Goal: Find specific page/section: Locate a particular part of the current website

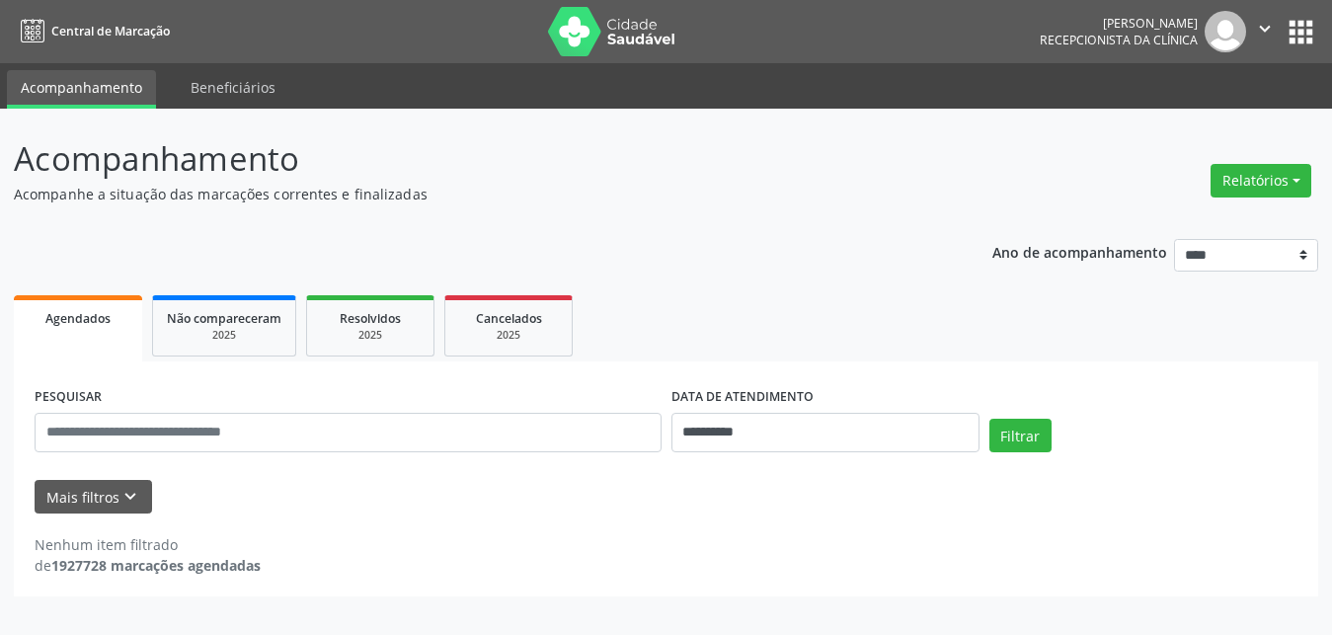
select select "*"
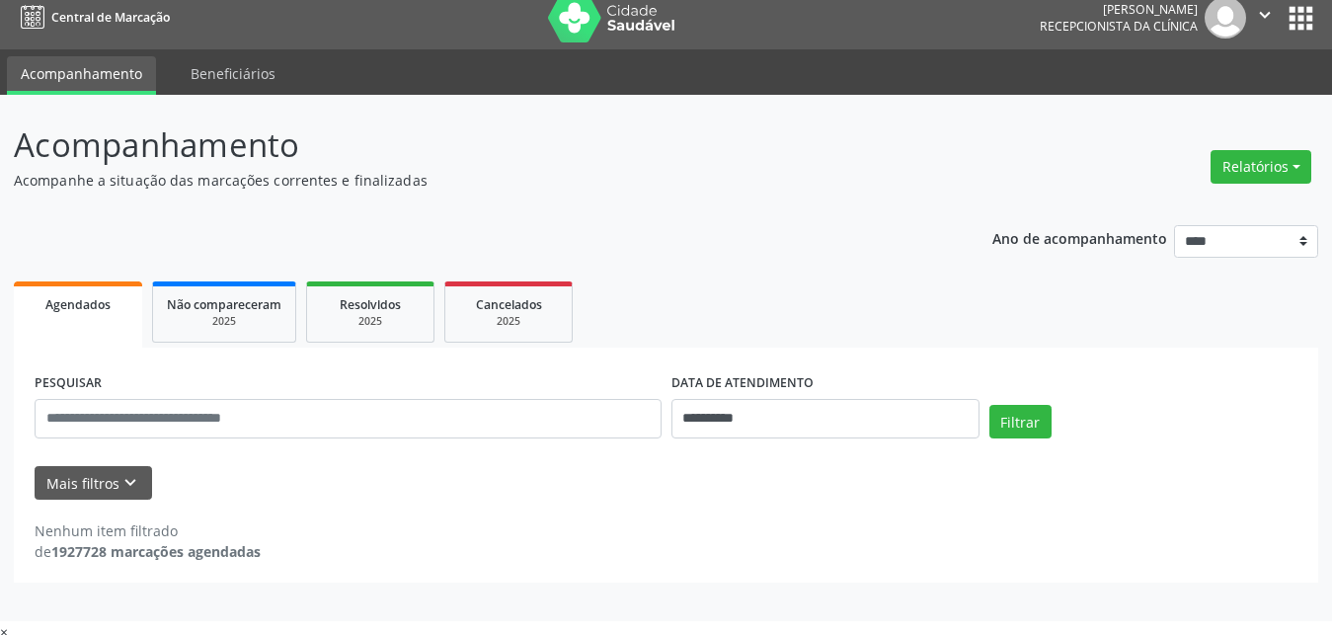
scroll to position [21, 0]
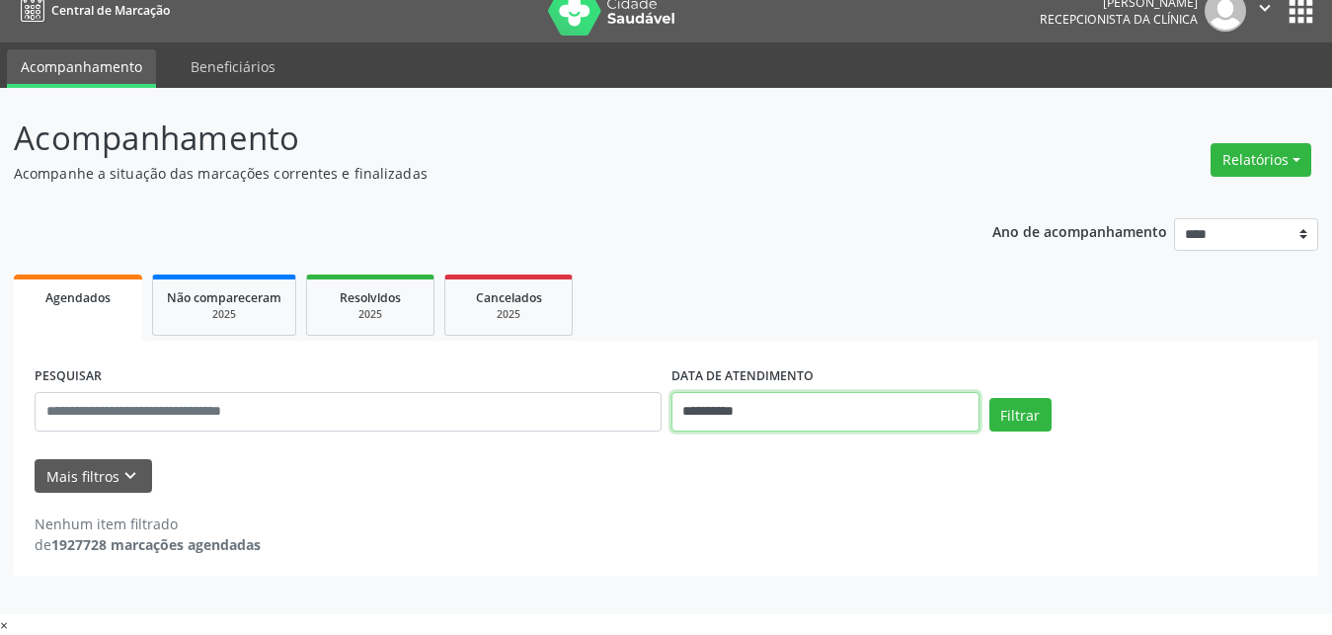
click at [865, 415] on input "**********" at bounding box center [826, 412] width 308 height 40
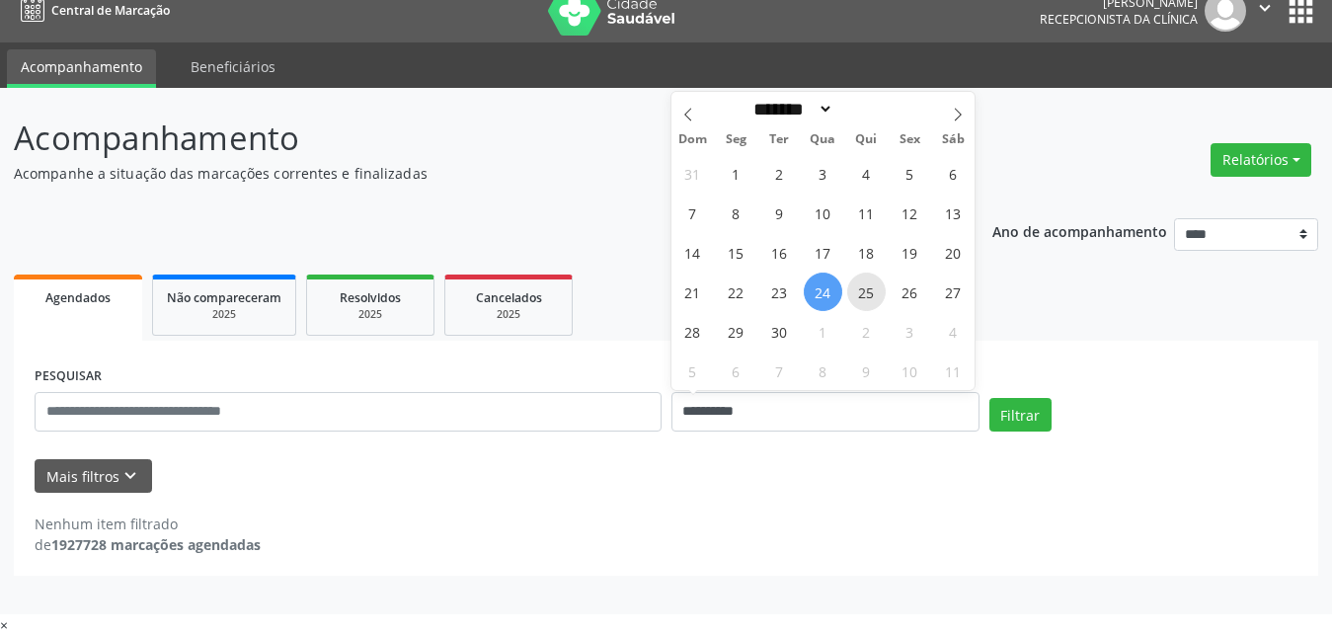
click at [869, 296] on span "25" at bounding box center [866, 292] width 39 height 39
type input "**********"
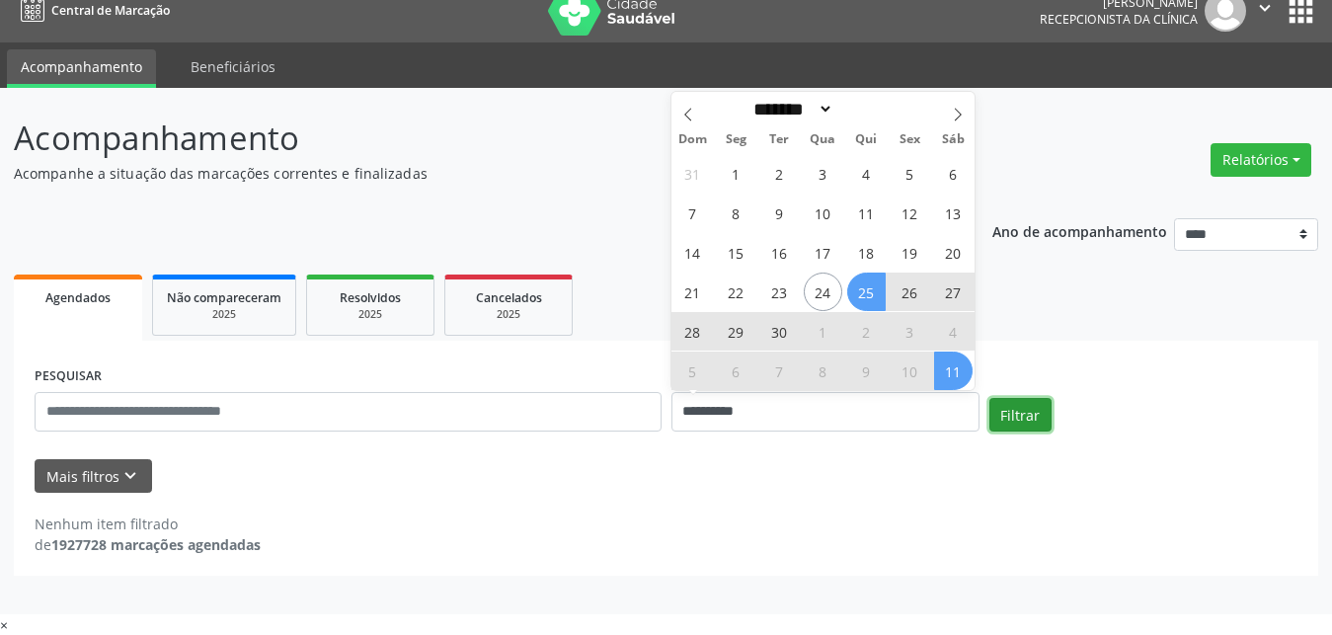
click at [1043, 424] on button "Filtrar" at bounding box center [1021, 415] width 62 height 34
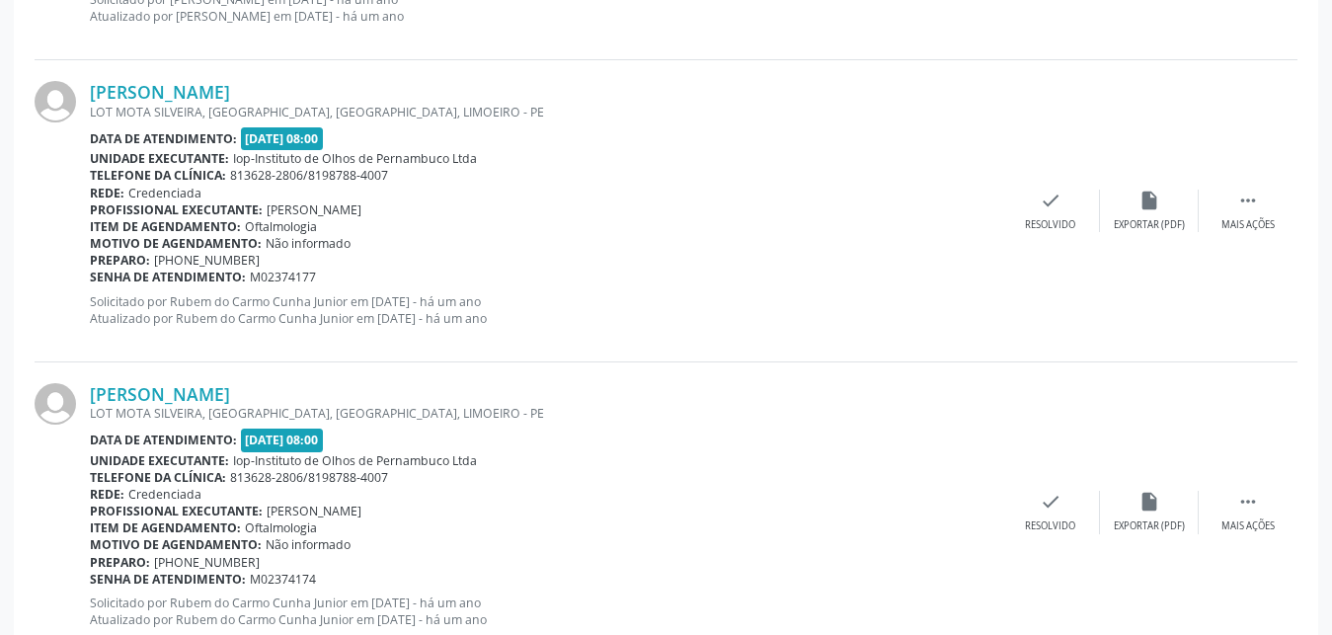
scroll to position [4572, 0]
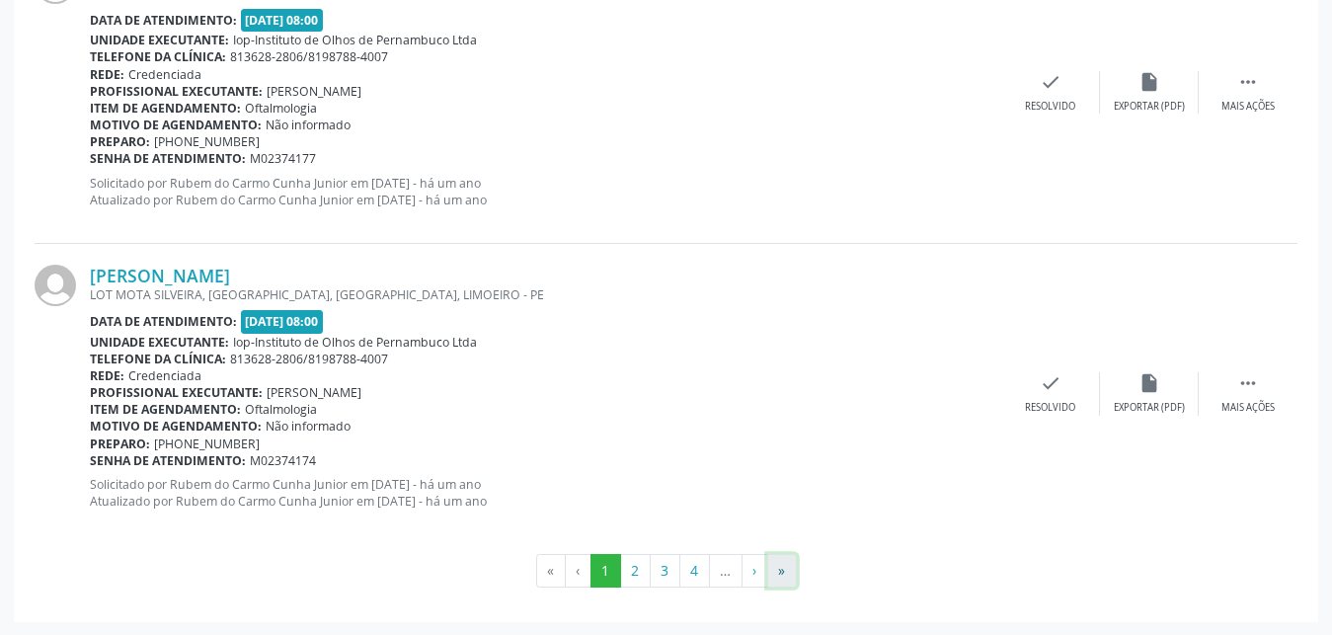
click at [779, 574] on button "»" at bounding box center [782, 571] width 30 height 34
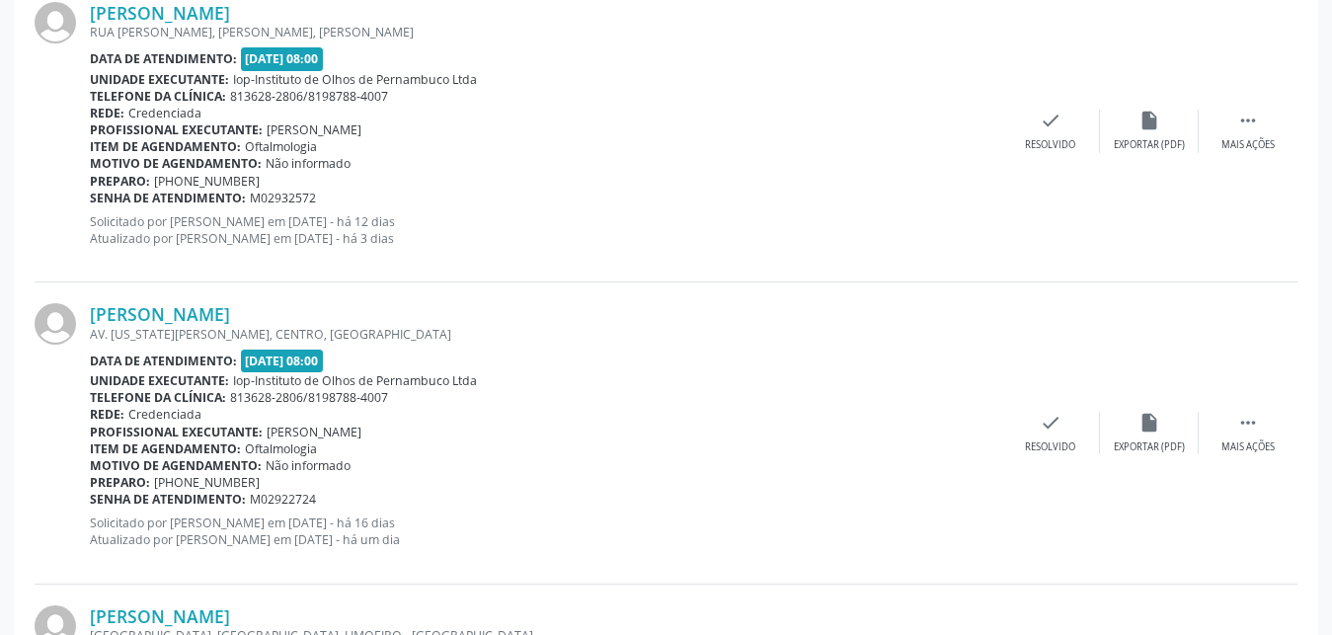
scroll to position [1853, 0]
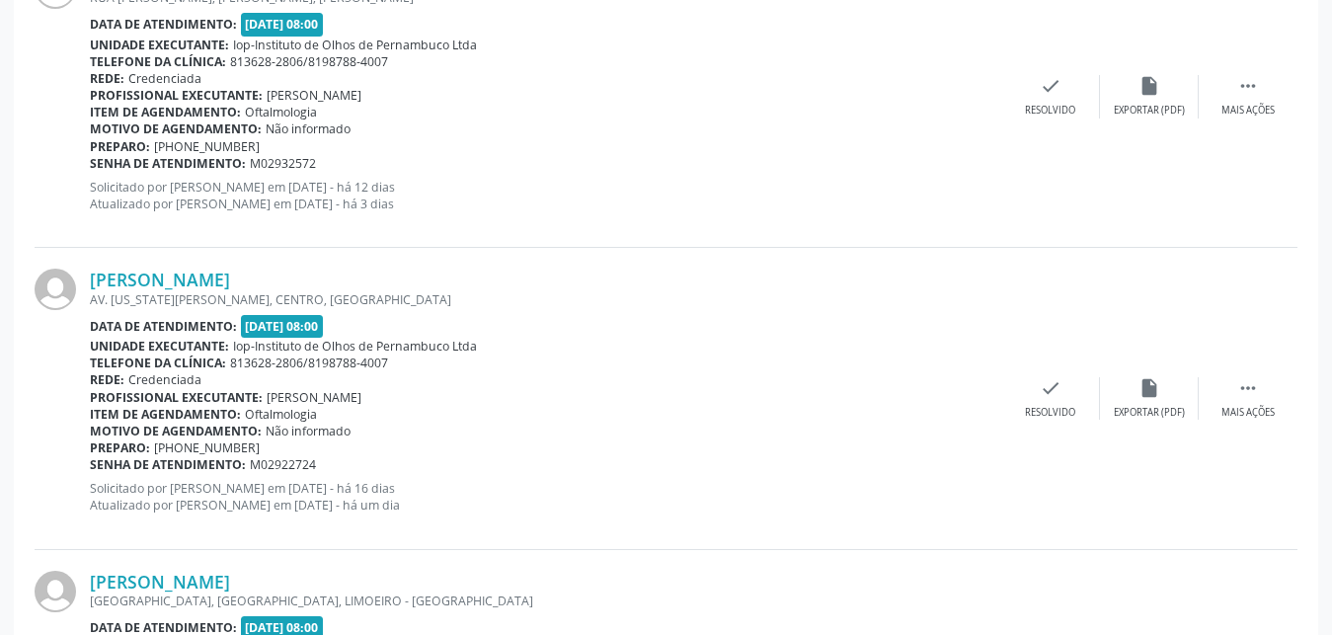
click at [253, 267] on div "[PERSON_NAME] AV. [US_STATE][PERSON_NAME], CENTRO, [GEOGRAPHIC_DATA] Data de at…" at bounding box center [666, 398] width 1263 height 301
click at [230, 272] on link "[PERSON_NAME]" at bounding box center [160, 280] width 140 height 22
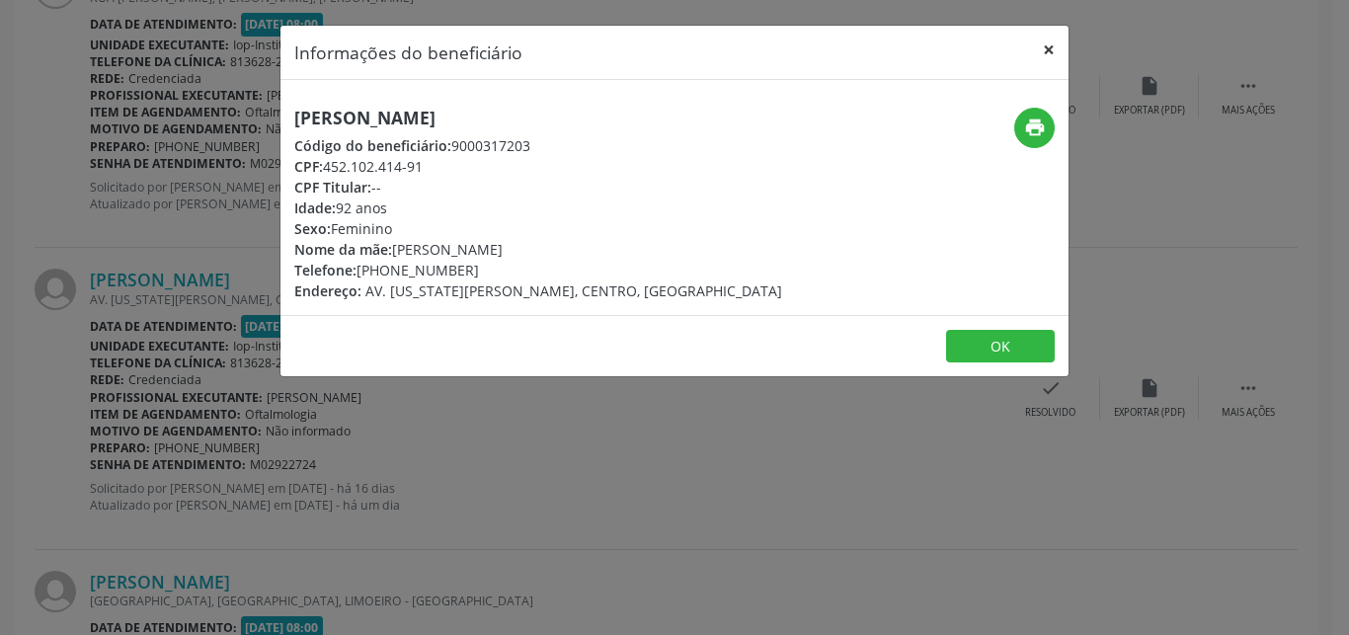
click at [1057, 46] on button "×" at bounding box center [1049, 50] width 40 height 48
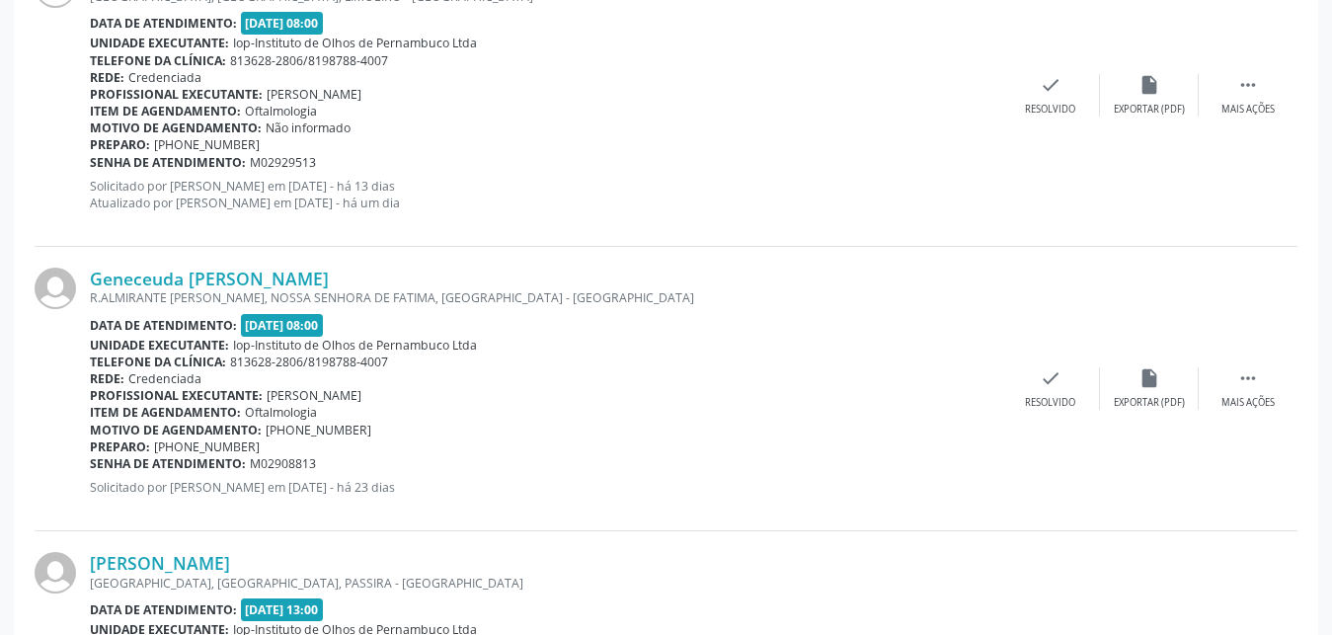
scroll to position [2558, 0]
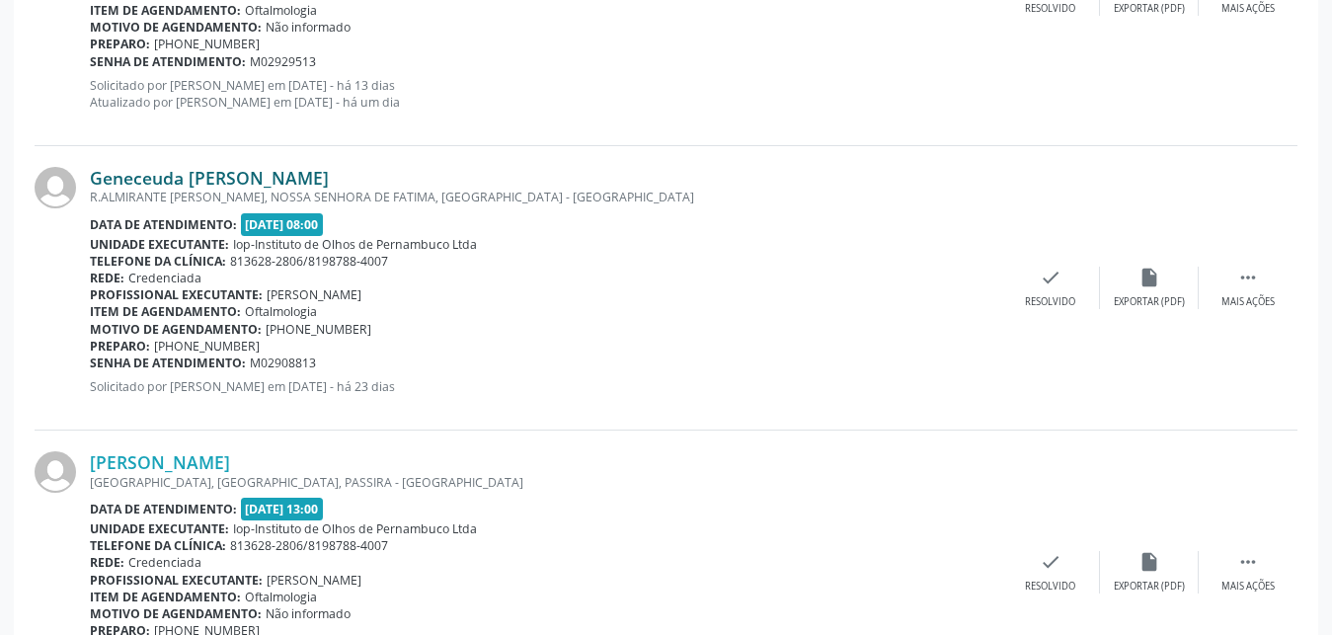
click at [296, 181] on link "Geneceuda [PERSON_NAME]" at bounding box center [209, 178] width 239 height 22
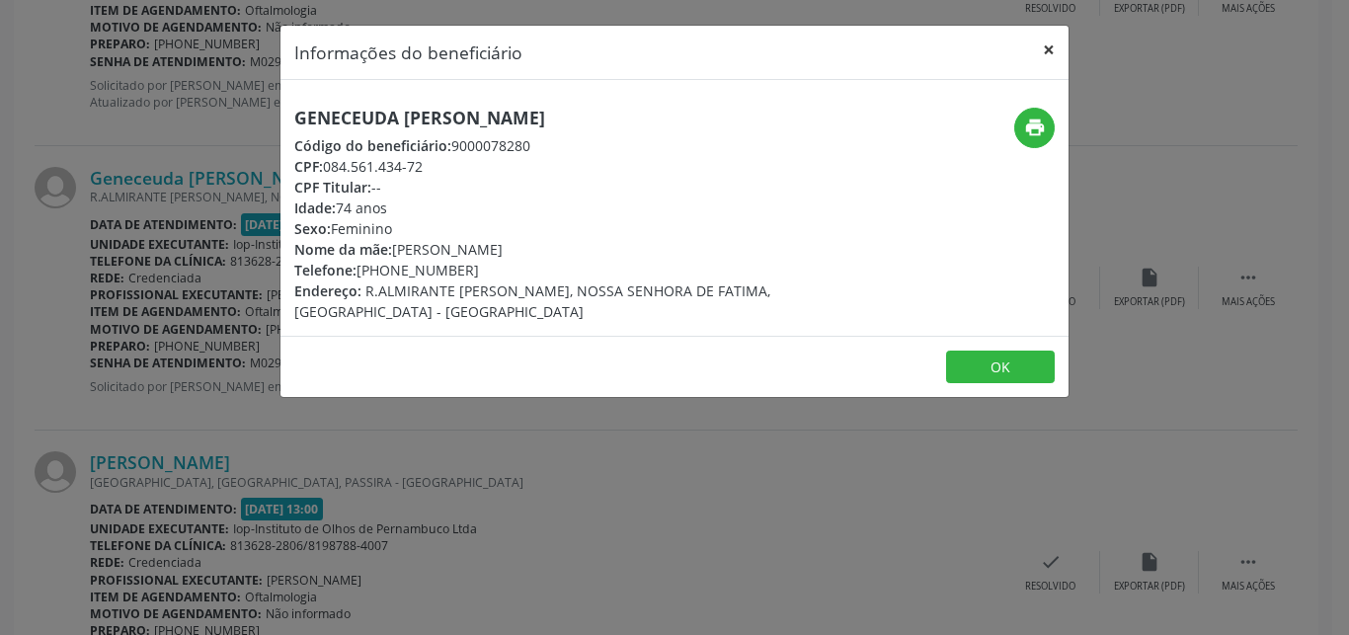
click at [1036, 43] on button "×" at bounding box center [1049, 50] width 40 height 48
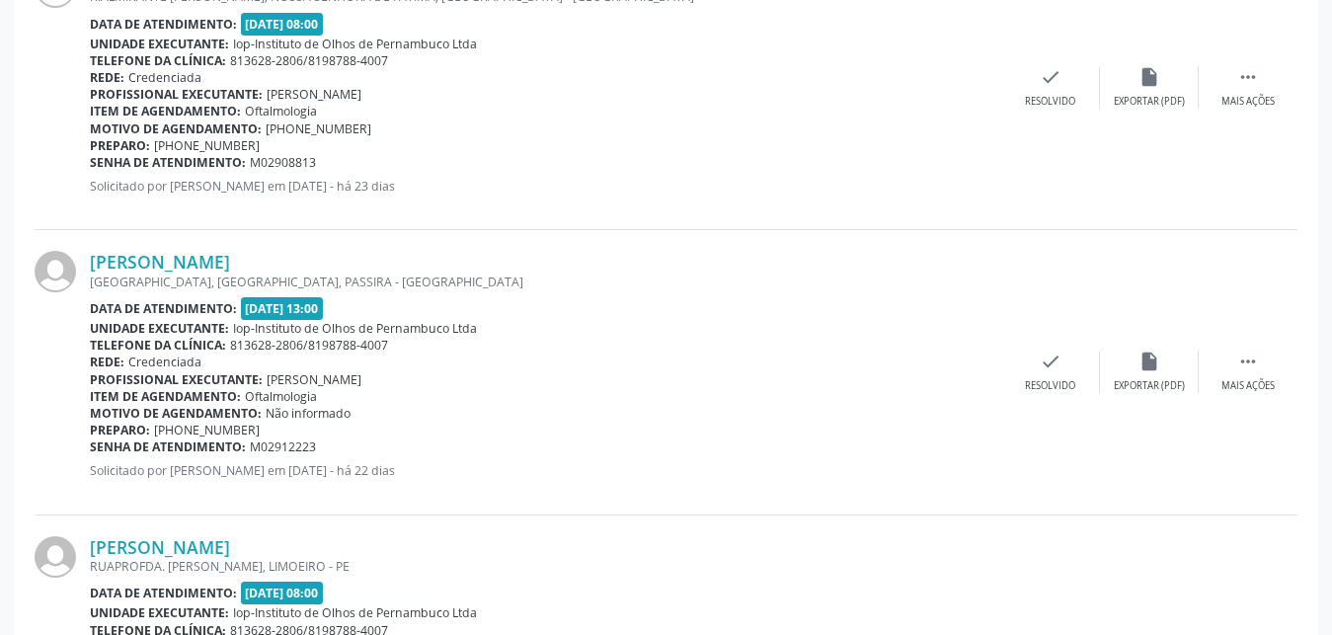
scroll to position [2760, 0]
click at [230, 262] on link "[PERSON_NAME]" at bounding box center [160, 261] width 140 height 22
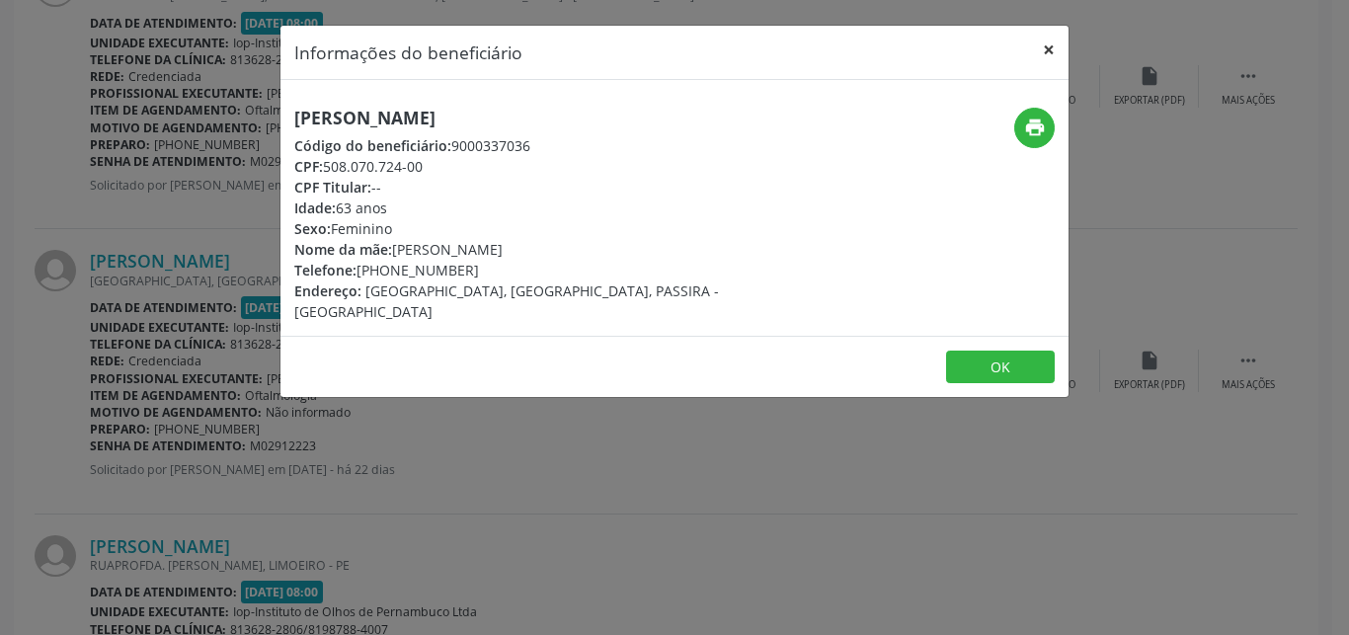
click at [1055, 52] on button "×" at bounding box center [1049, 50] width 40 height 48
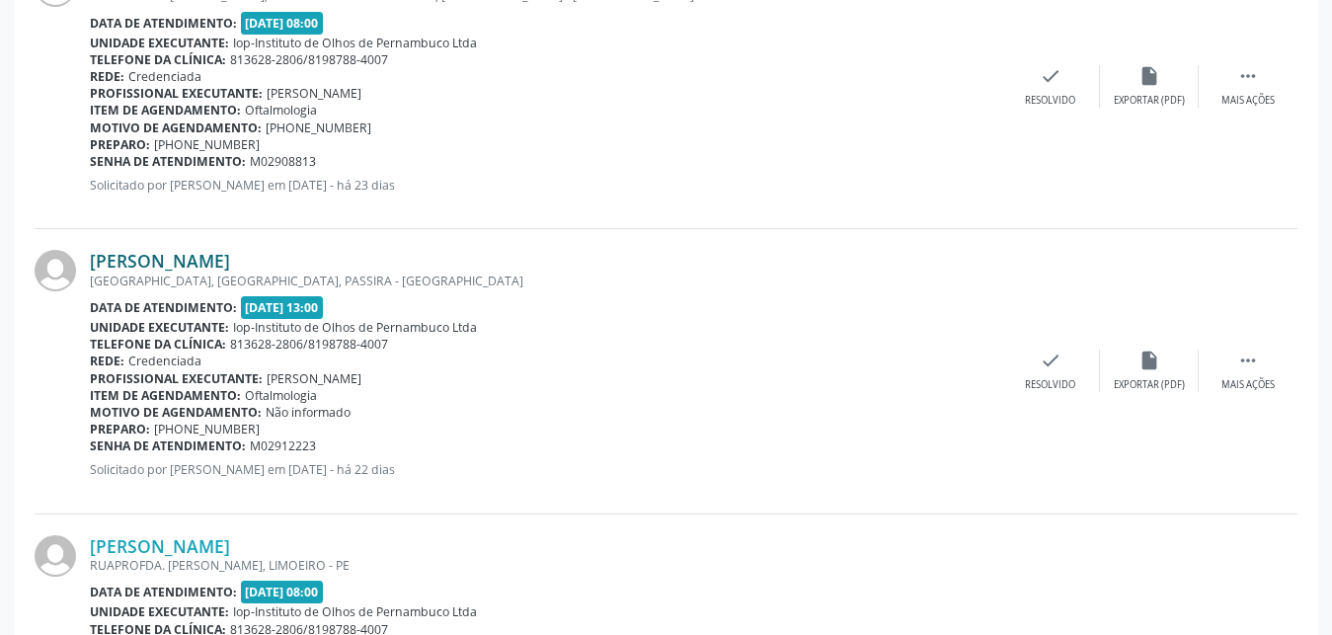
click at [230, 261] on link "[PERSON_NAME]" at bounding box center [160, 261] width 140 height 22
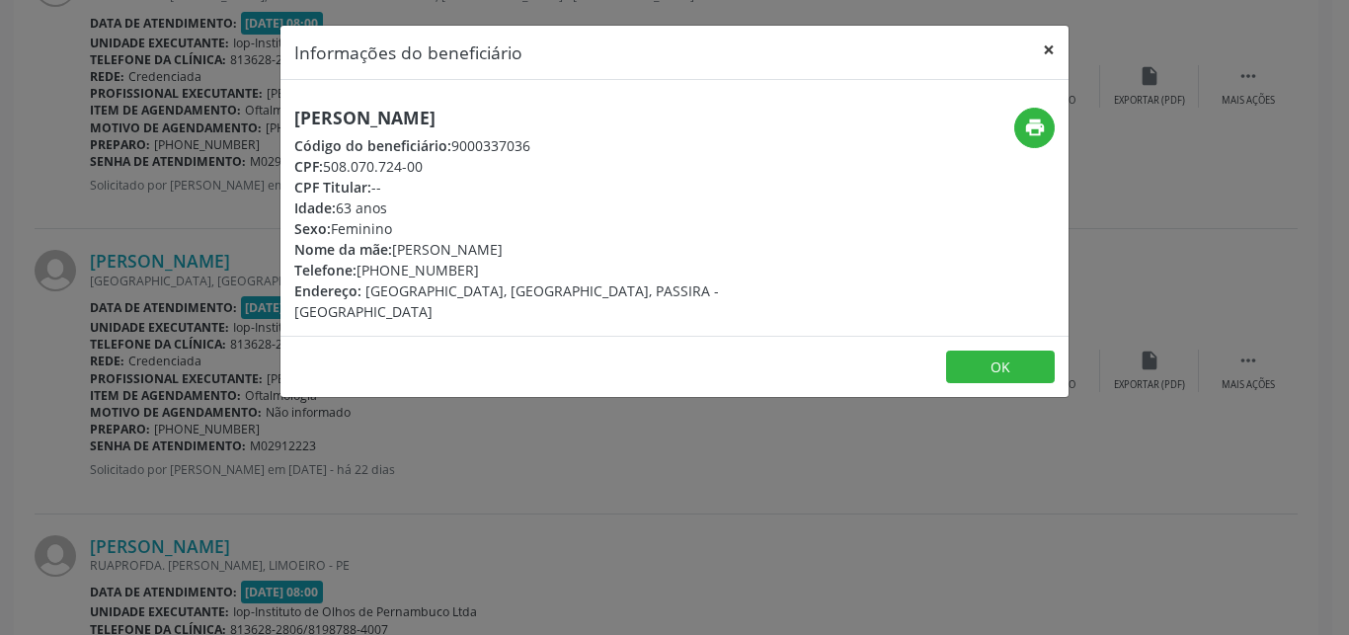
click at [1053, 47] on button "×" at bounding box center [1049, 50] width 40 height 48
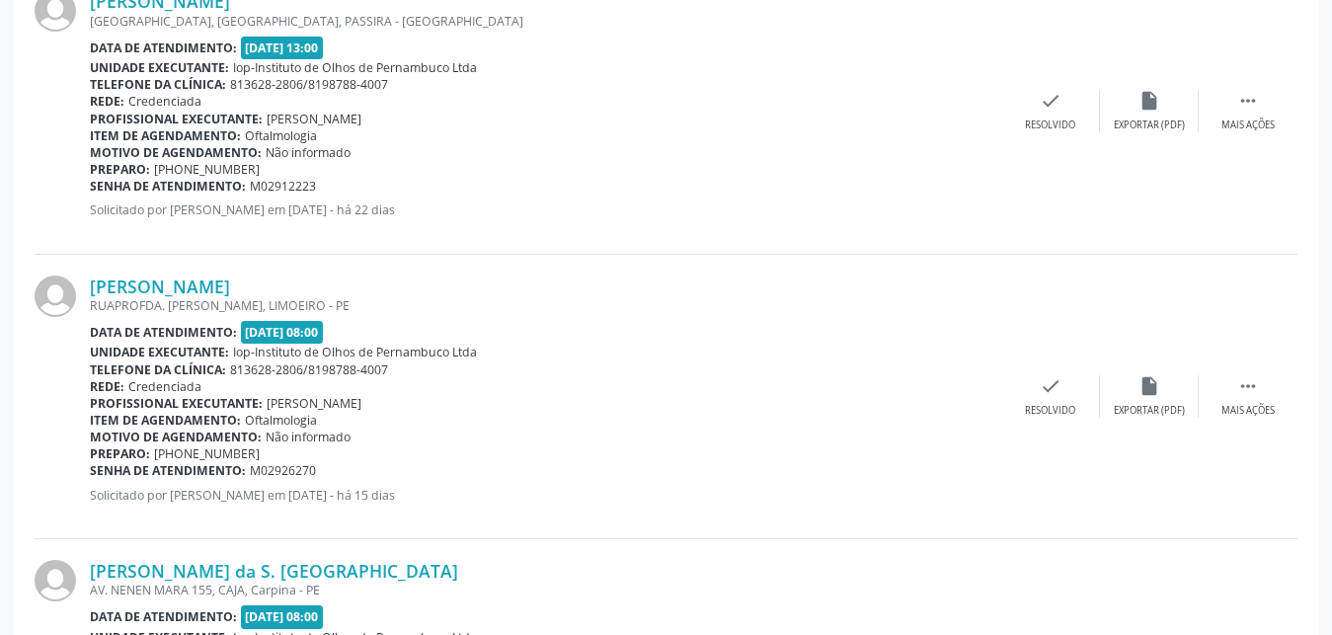
scroll to position [3062, 0]
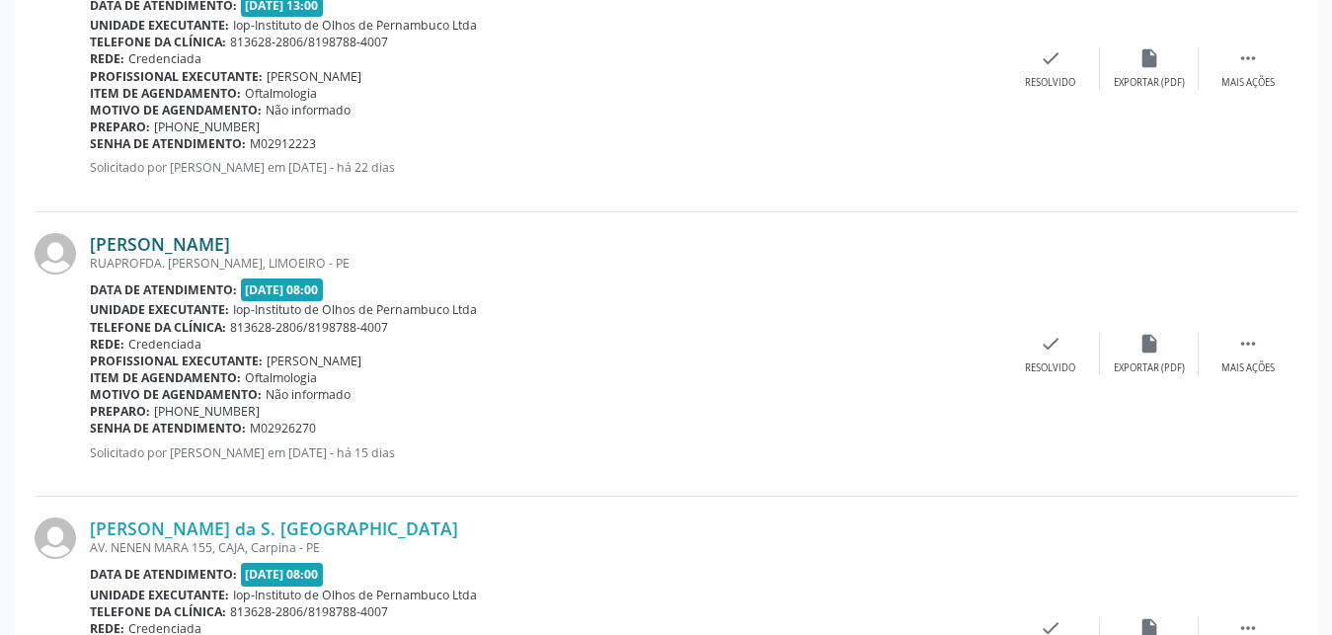
click at [230, 246] on link "[PERSON_NAME]" at bounding box center [160, 244] width 140 height 22
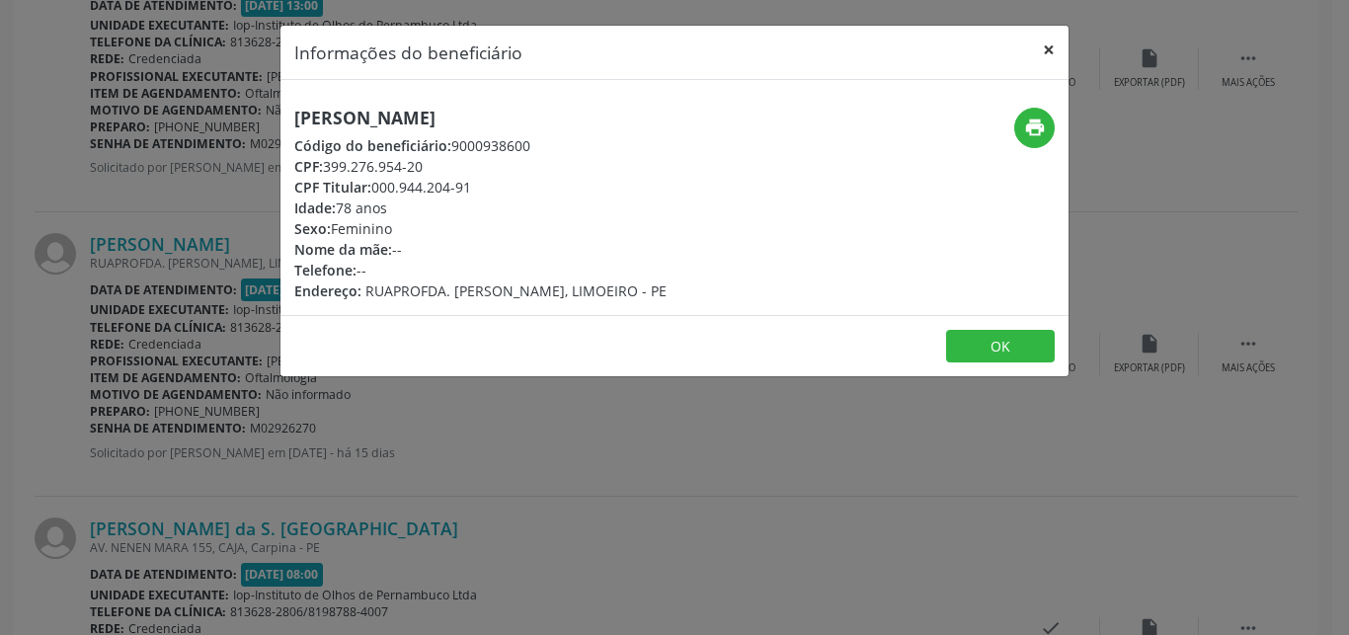
click at [1049, 56] on button "×" at bounding box center [1049, 50] width 40 height 48
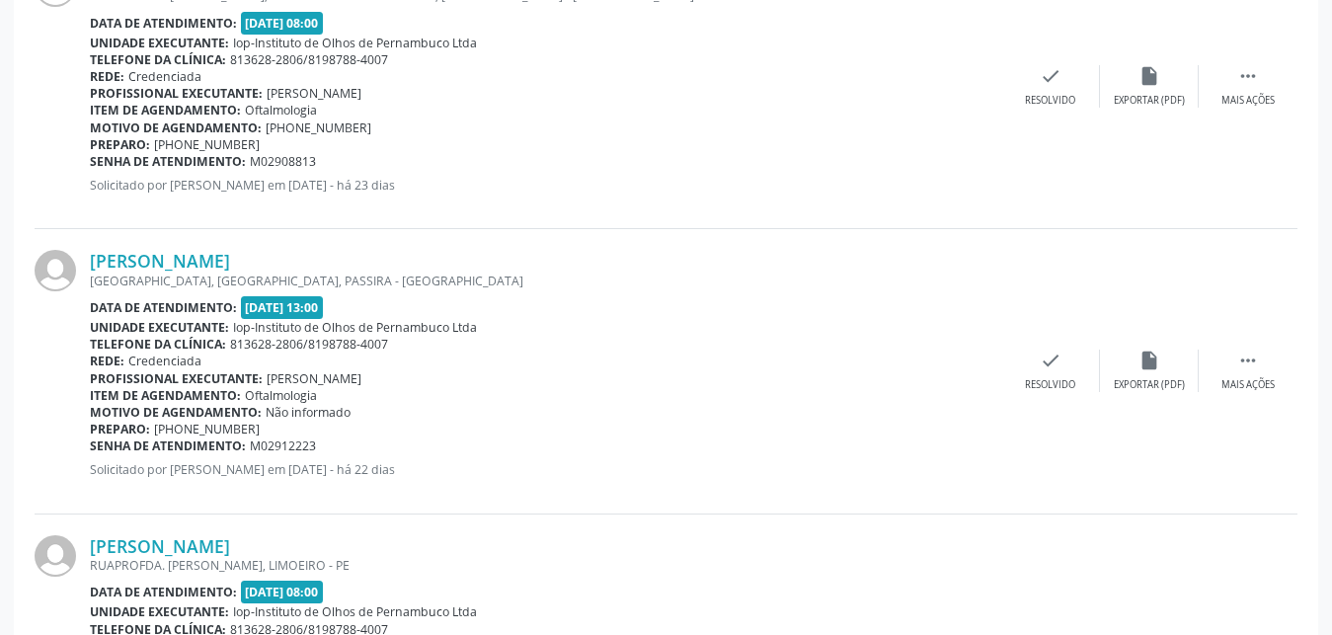
scroll to position [2659, 0]
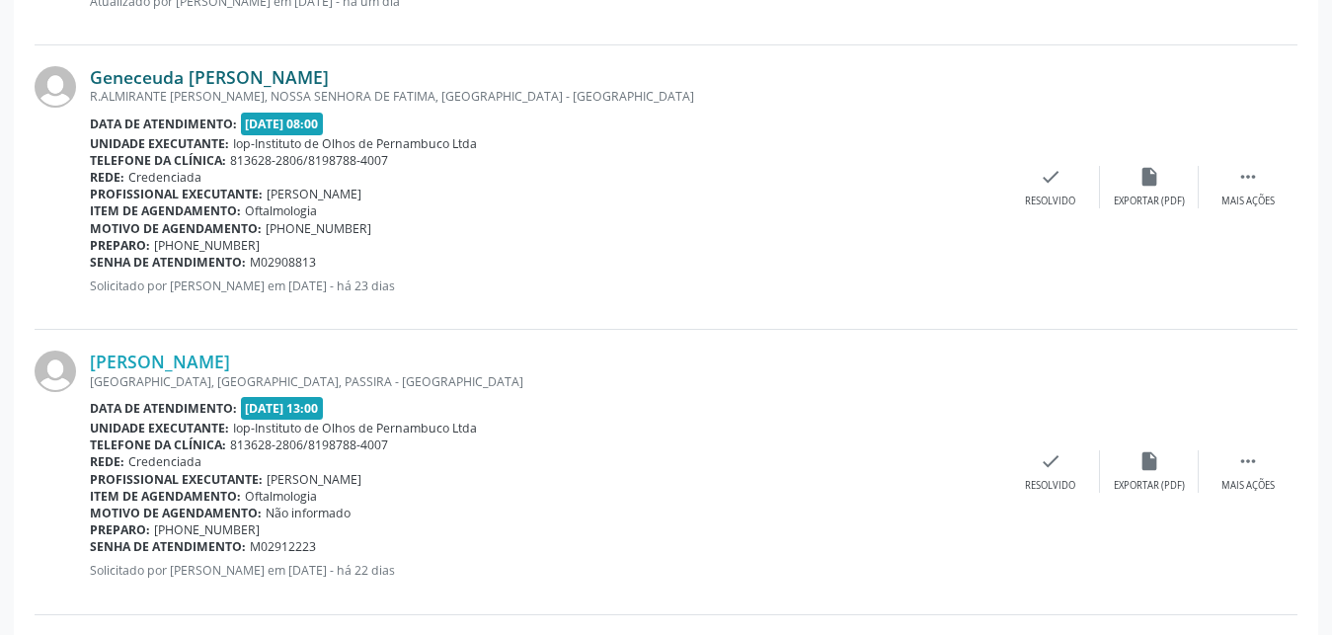
click at [229, 83] on link "Geneceuda [PERSON_NAME]" at bounding box center [209, 77] width 239 height 22
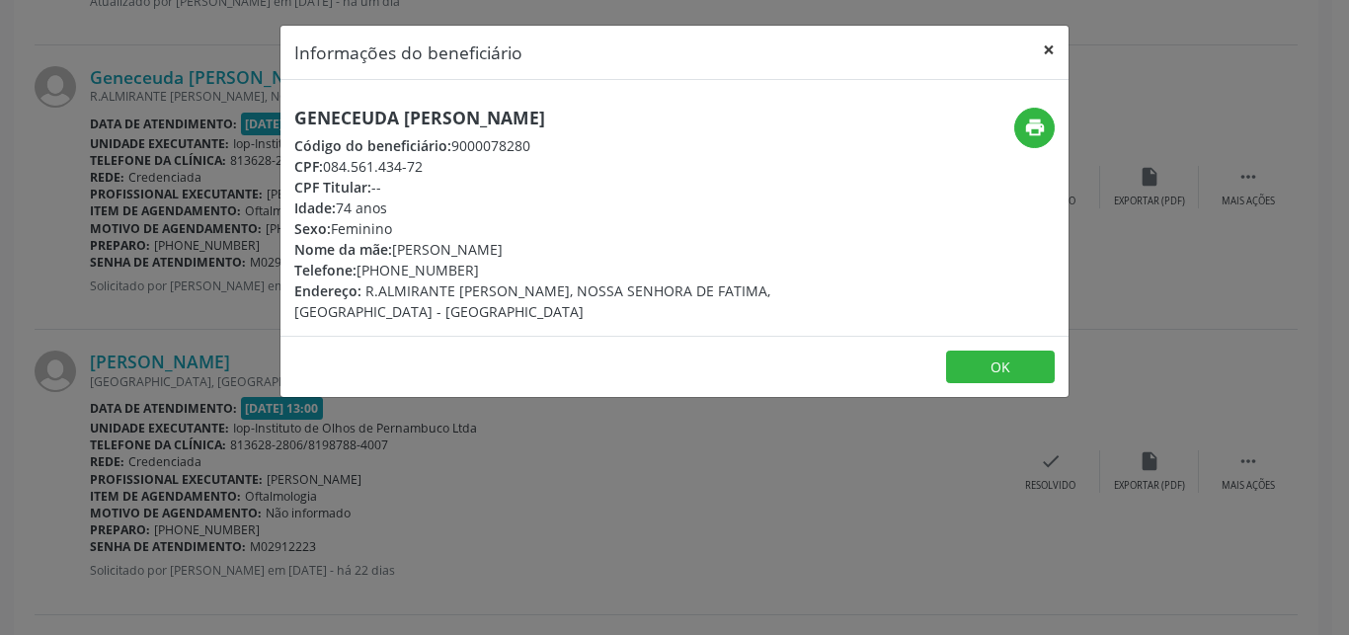
click at [1044, 55] on button "×" at bounding box center [1049, 50] width 40 height 48
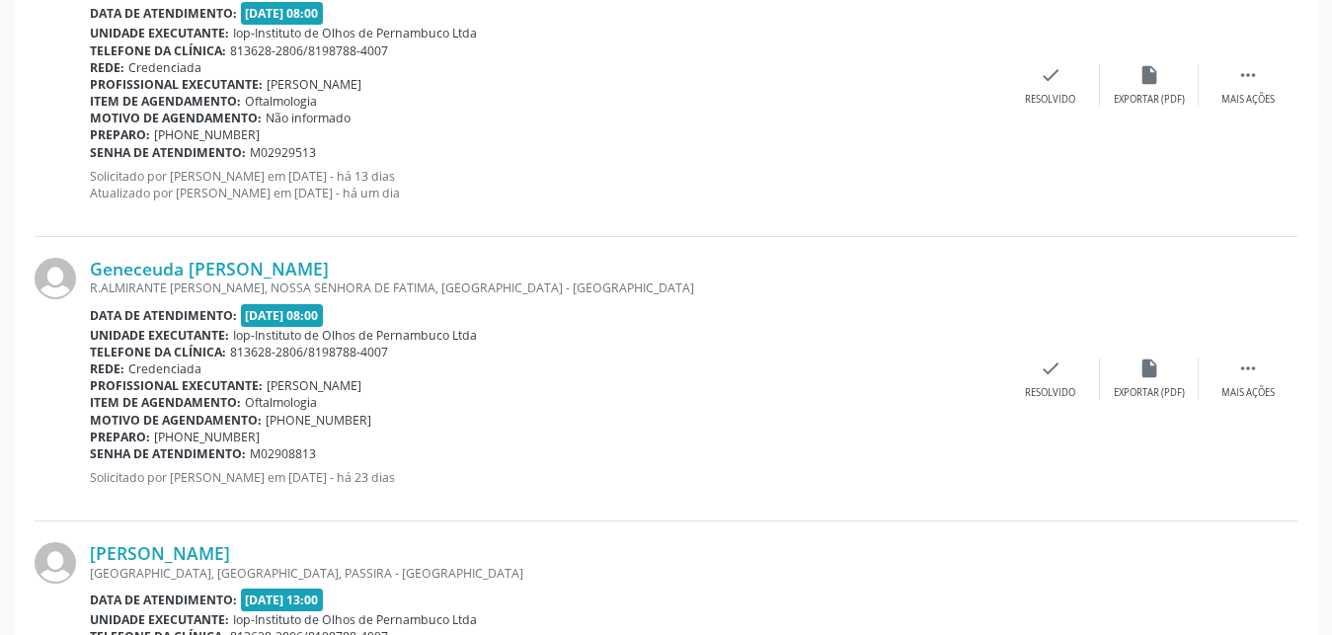
scroll to position [2357, 0]
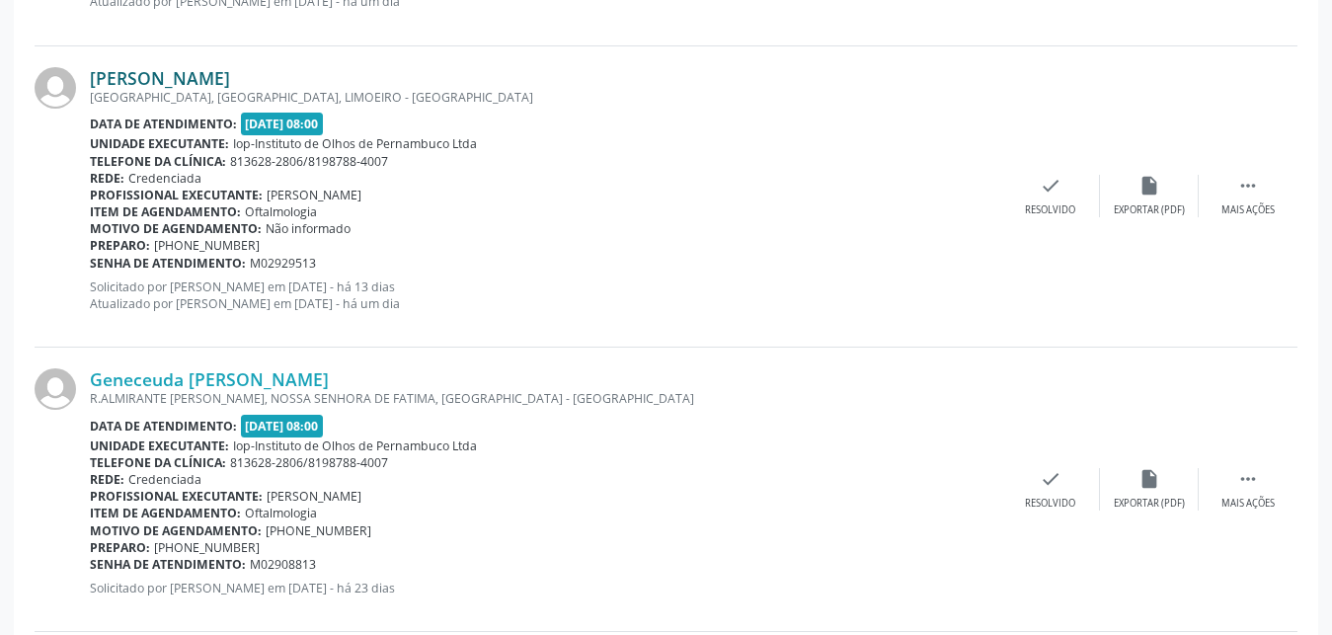
click at [230, 79] on link "[PERSON_NAME]" at bounding box center [160, 78] width 140 height 22
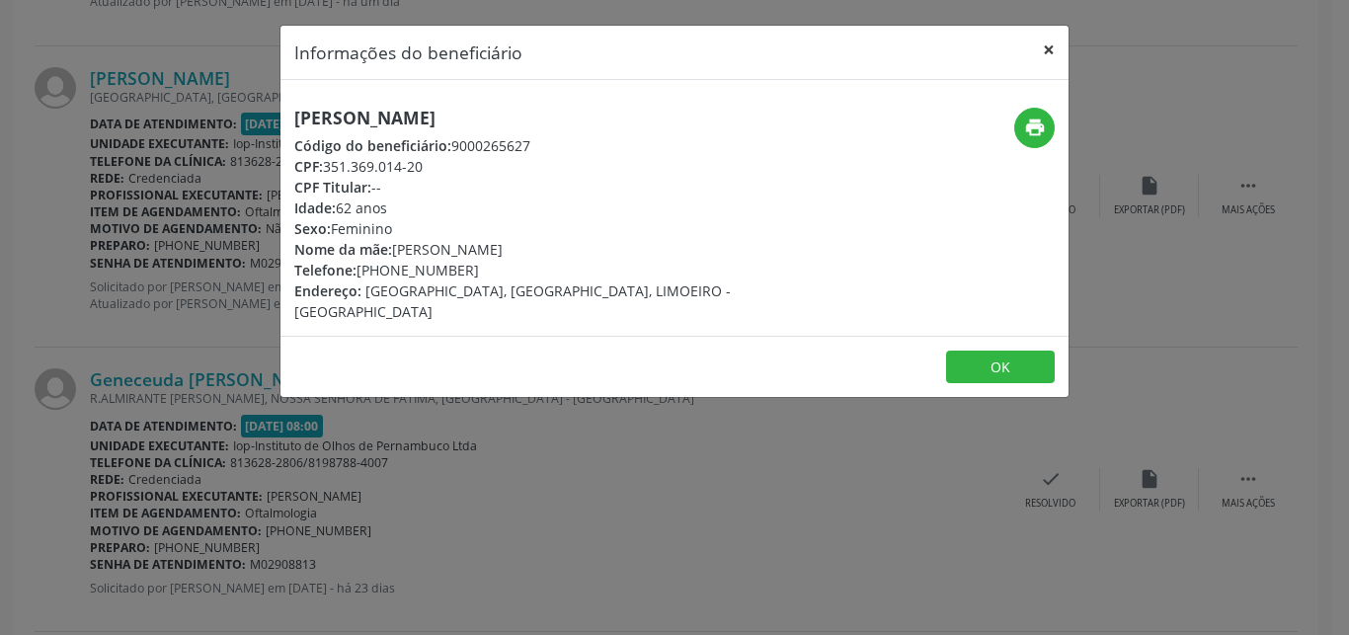
click at [1044, 45] on button "×" at bounding box center [1049, 50] width 40 height 48
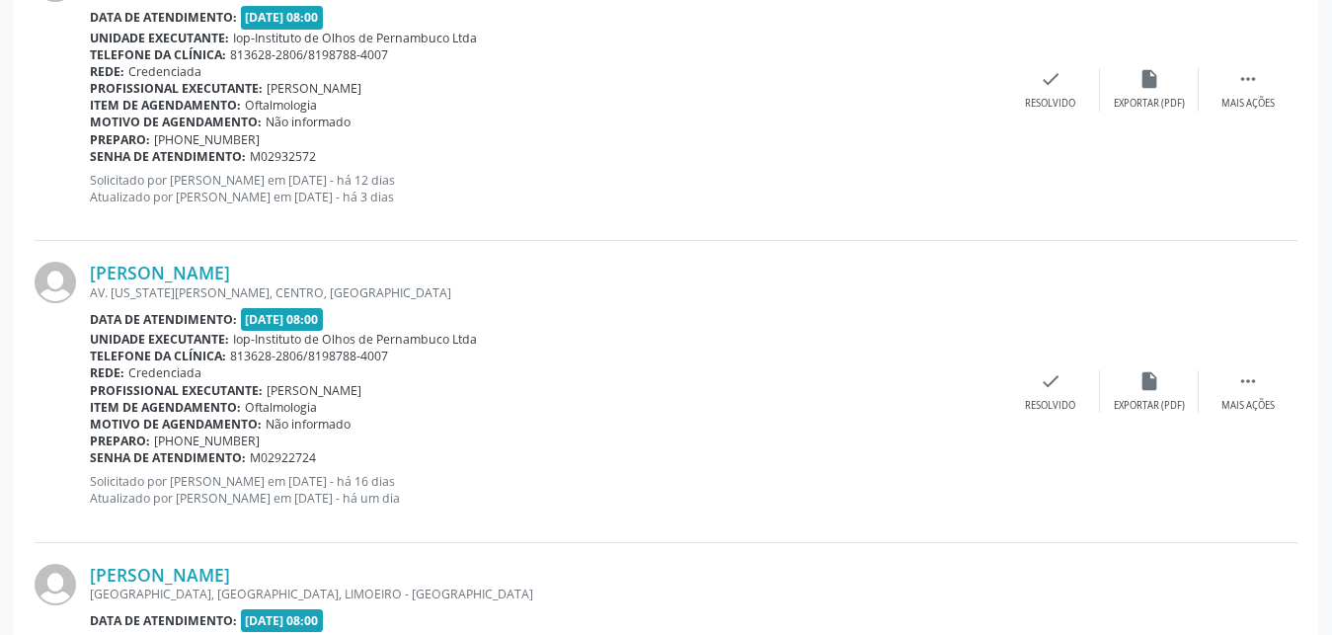
scroll to position [1853, 0]
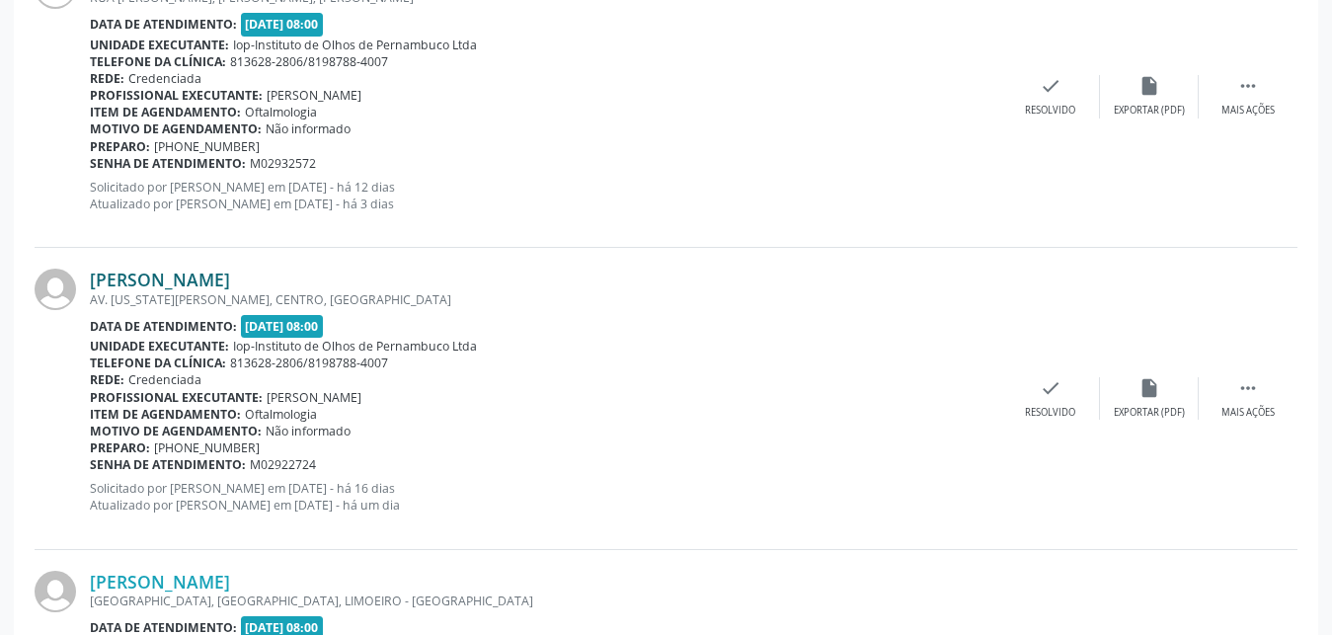
click at [221, 272] on link "[PERSON_NAME]" at bounding box center [160, 280] width 140 height 22
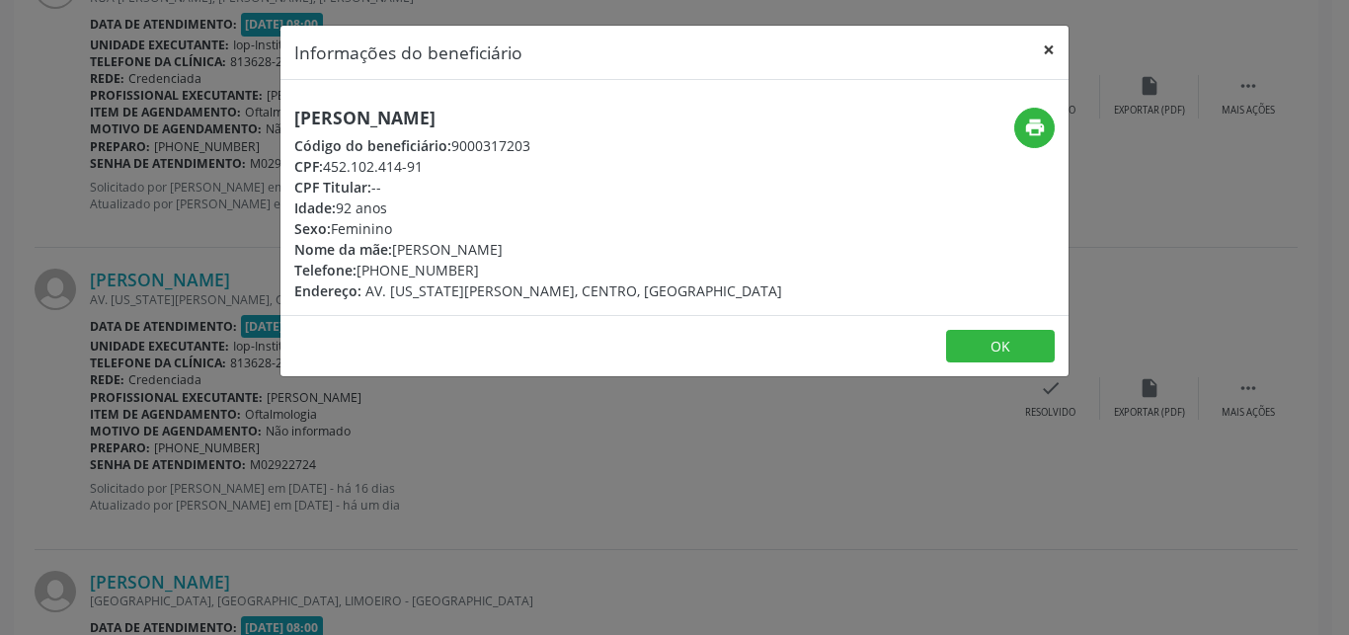
click at [1048, 53] on button "×" at bounding box center [1049, 50] width 40 height 48
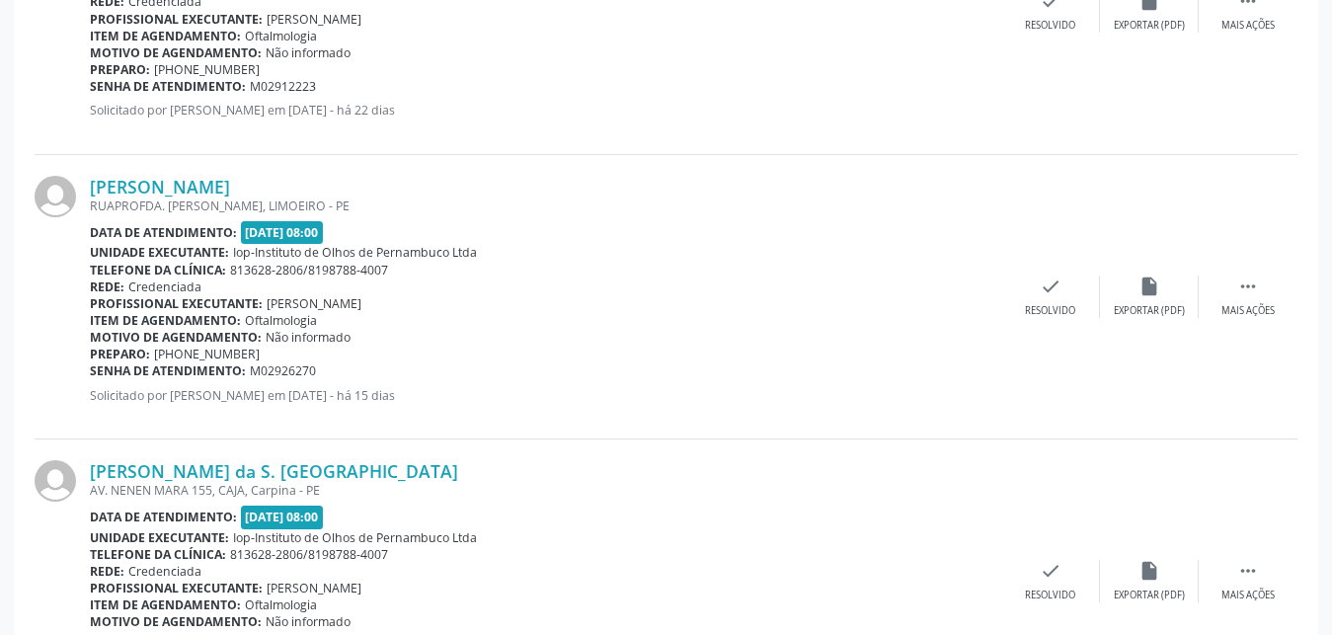
scroll to position [3163, 0]
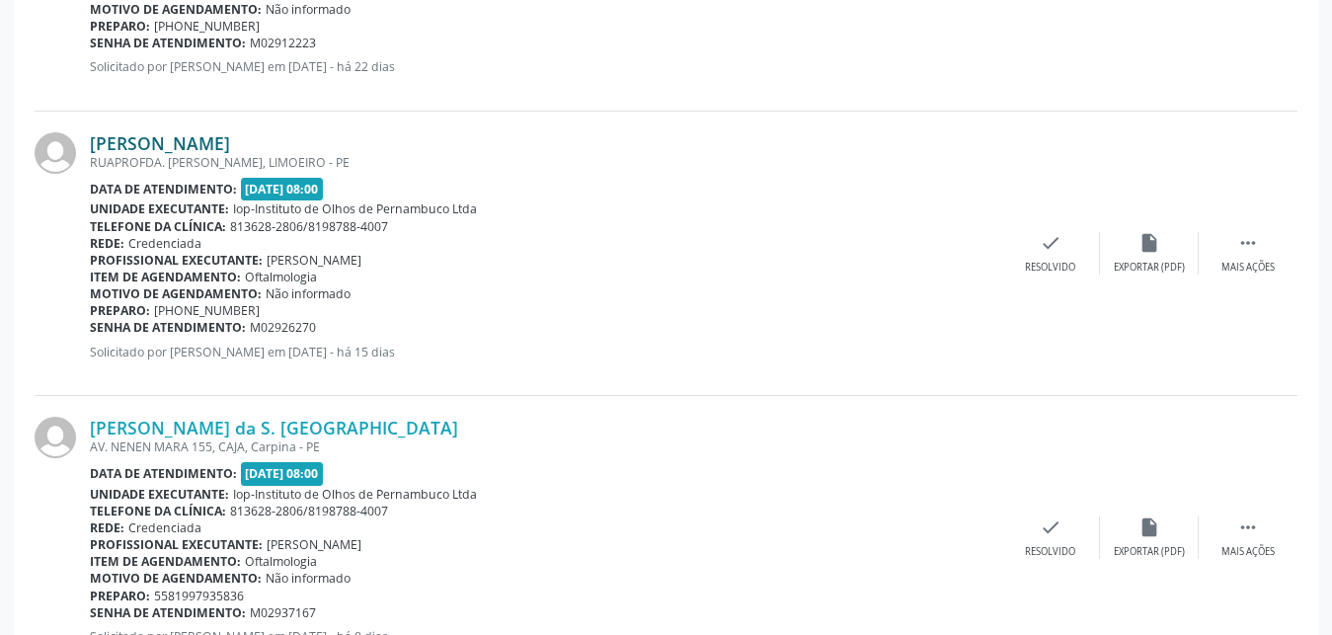
click at [230, 140] on link "[PERSON_NAME]" at bounding box center [160, 143] width 140 height 22
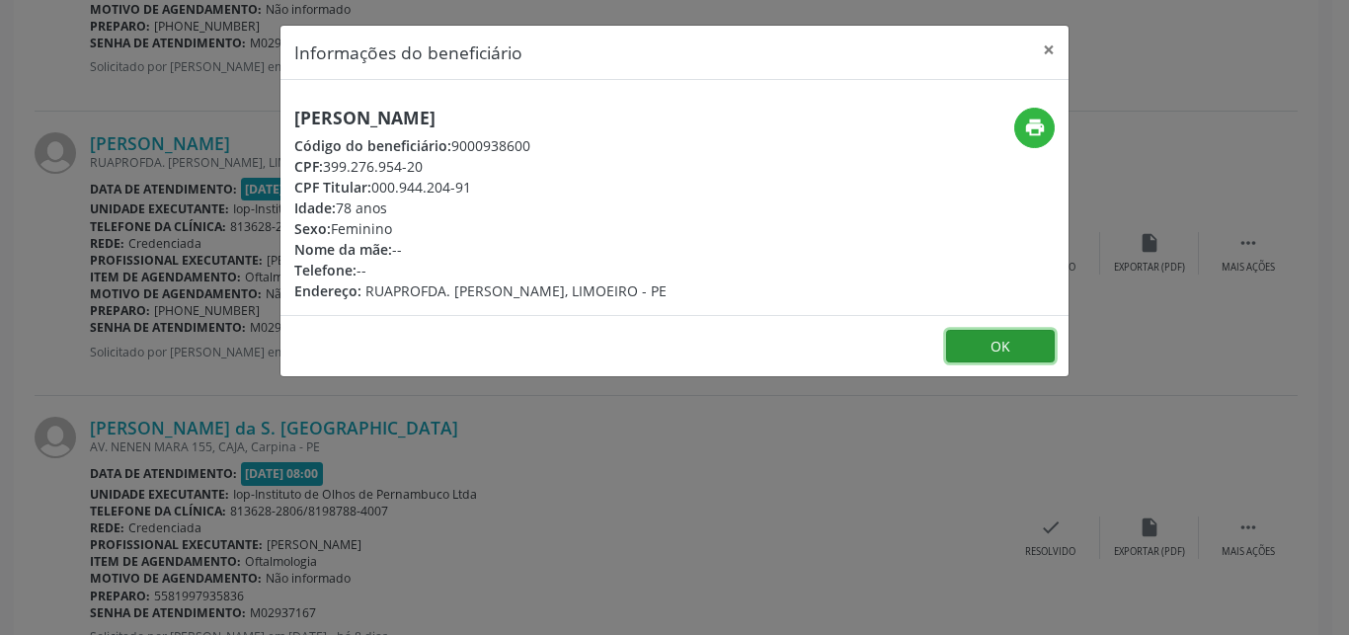
click at [1049, 344] on button "OK" at bounding box center [1000, 347] width 109 height 34
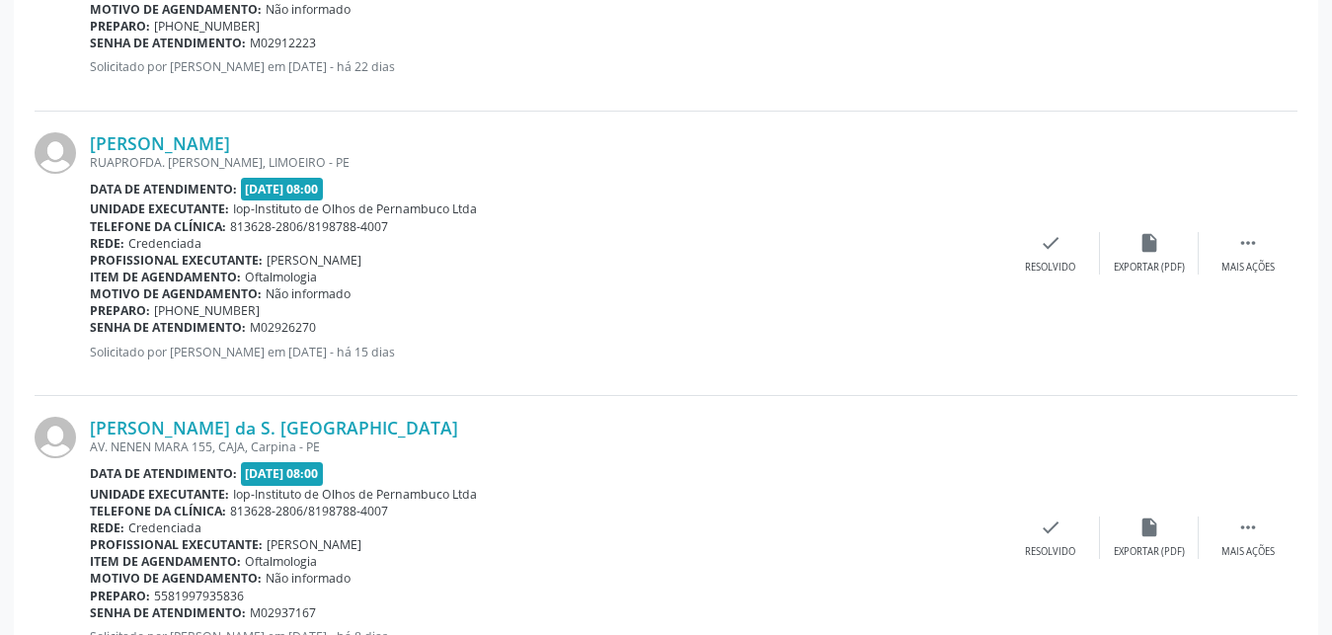
scroll to position [3263, 0]
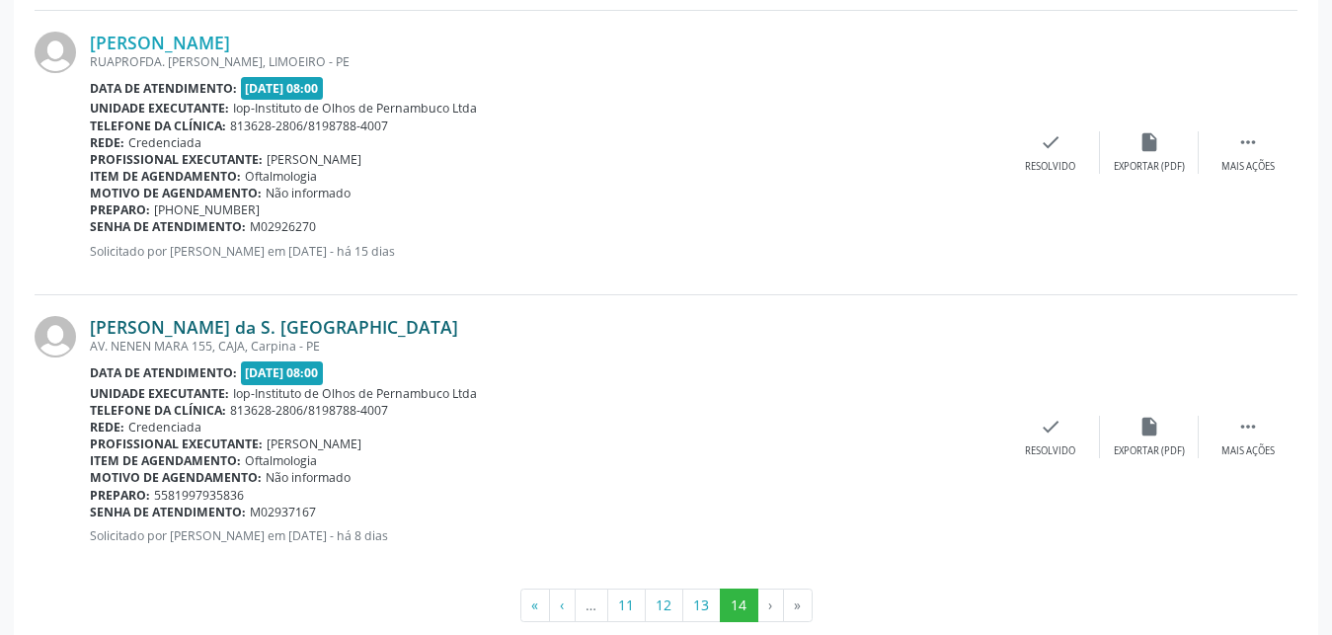
click at [270, 320] on link "[PERSON_NAME] da S. [GEOGRAPHIC_DATA]" at bounding box center [274, 327] width 368 height 22
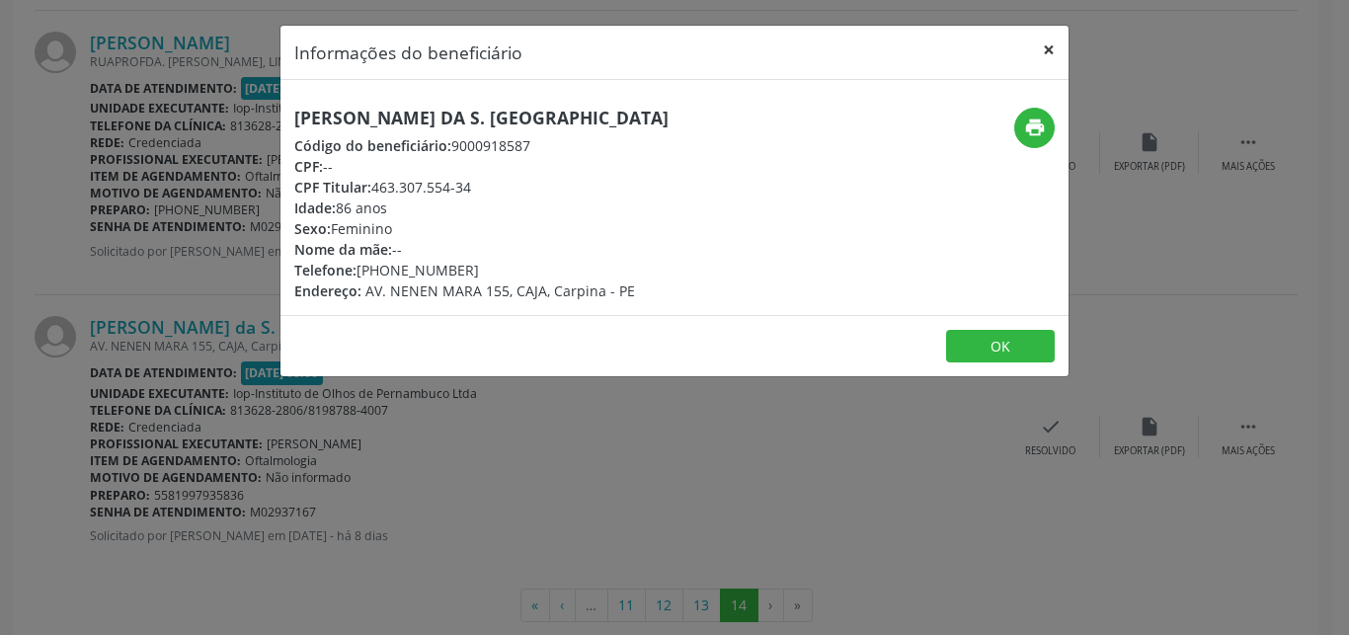
click at [1046, 51] on button "×" at bounding box center [1049, 50] width 40 height 48
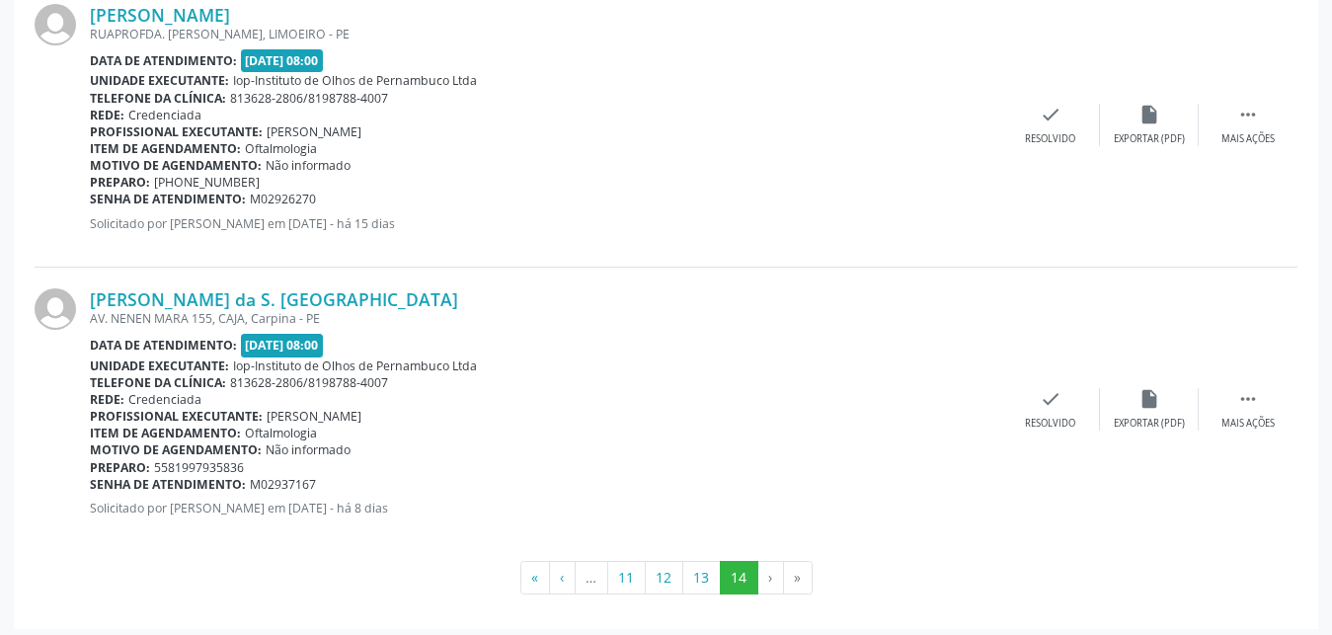
scroll to position [3298, 0]
